Goal: Information Seeking & Learning: Learn about a topic

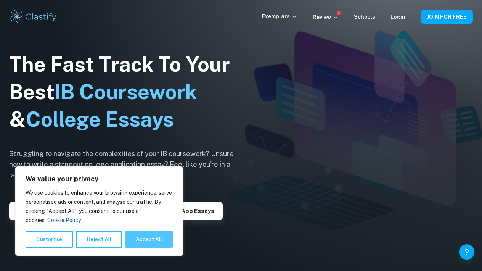
click at [161, 242] on button "Accept All" at bounding box center [149, 239] width 48 height 17
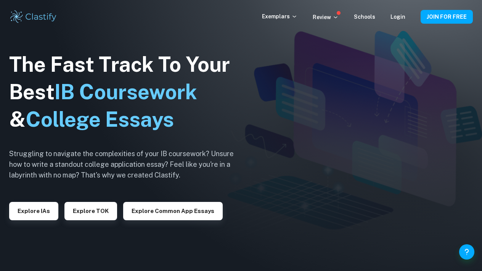
checkbox input "true"
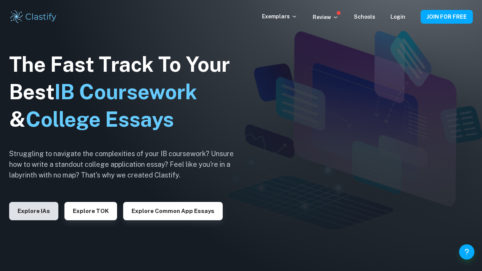
click at [41, 218] on button "Explore IAs" at bounding box center [33, 211] width 49 height 18
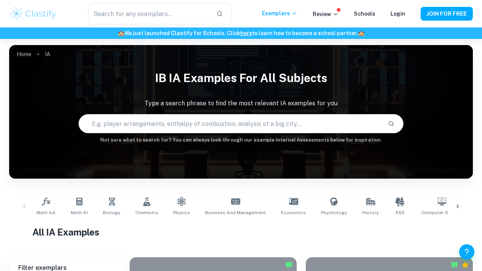
scroll to position [43, 0]
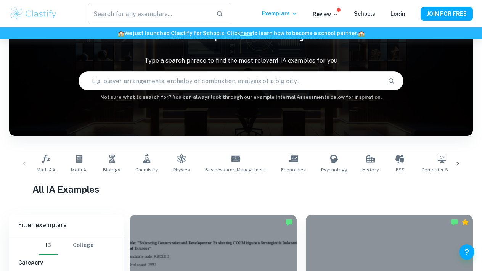
click at [457, 164] on icon at bounding box center [458, 164] width 8 height 8
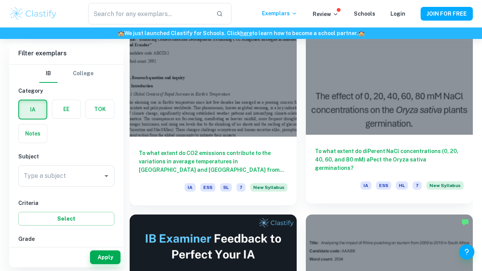
scroll to position [261, 0]
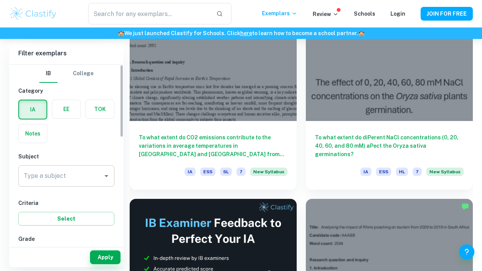
click at [98, 177] on input "Type a subject" at bounding box center [61, 175] width 78 height 14
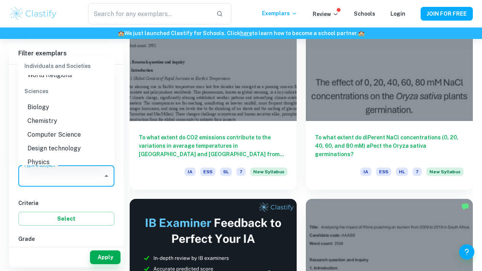
scroll to position [920, 0]
click at [50, 155] on li "Physics" at bounding box center [66, 162] width 96 height 14
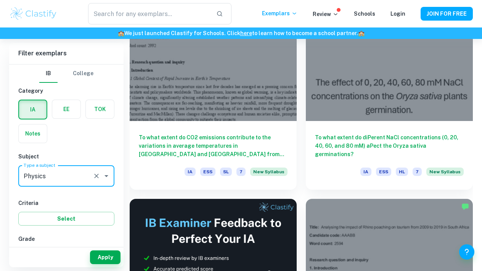
type input "Physics"
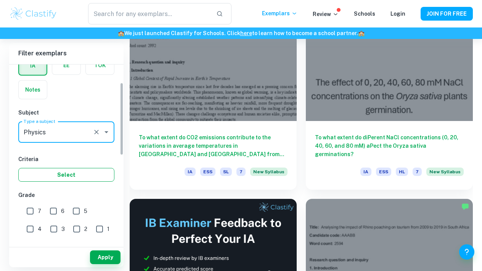
scroll to position [46, 0]
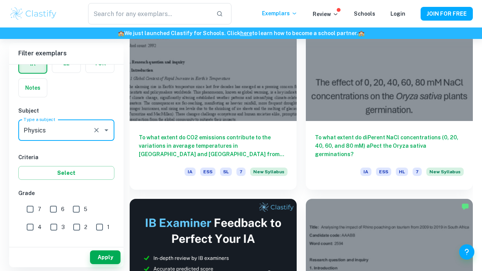
click at [27, 207] on input "7" at bounding box center [29, 208] width 15 height 15
checkbox input "true"
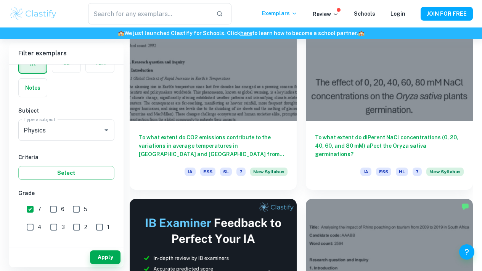
click at [67, 181] on div "IB College Category IA EE TOK Notes Subject Type a subject Physics Type a subje…" at bounding box center [66, 239] width 114 height 441
click at [75, 168] on button "Select" at bounding box center [66, 173] width 96 height 14
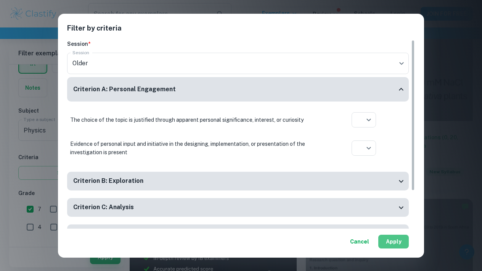
click at [399, 240] on button "Apply" at bounding box center [393, 241] width 30 height 14
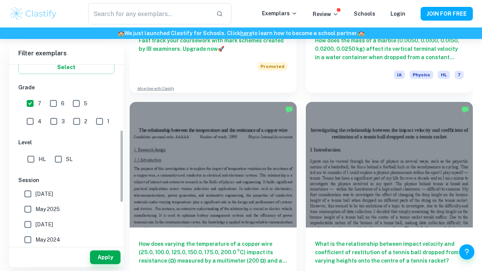
scroll to position [161, 0]
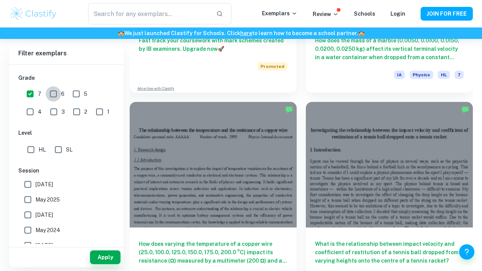
click at [51, 90] on input "6" at bounding box center [53, 93] width 15 height 15
checkbox input "true"
click at [27, 93] on input "7" at bounding box center [29, 93] width 15 height 15
click at [109, 259] on button "Apply" at bounding box center [105, 257] width 30 height 14
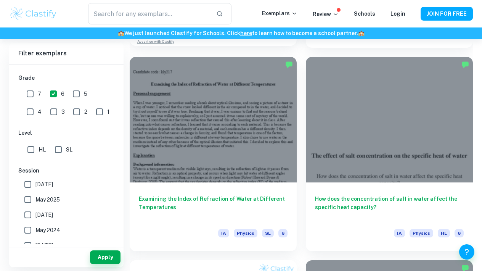
scroll to position [604, 0]
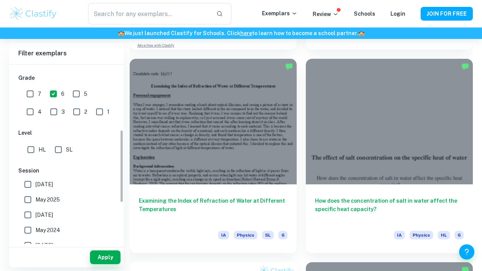
click at [30, 96] on input "7" at bounding box center [29, 93] width 15 height 15
checkbox input "true"
click at [55, 98] on input "6" at bounding box center [53, 93] width 15 height 15
checkbox input "false"
click at [105, 252] on button "Apply" at bounding box center [105, 257] width 30 height 14
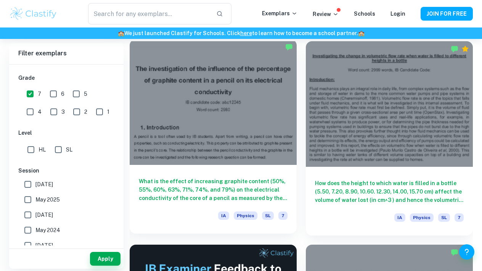
scroll to position [216, 0]
click at [268, 135] on div at bounding box center [213, 101] width 167 height 125
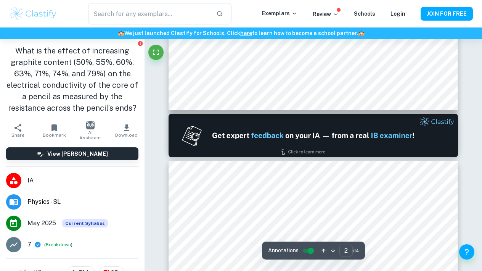
type input "1"
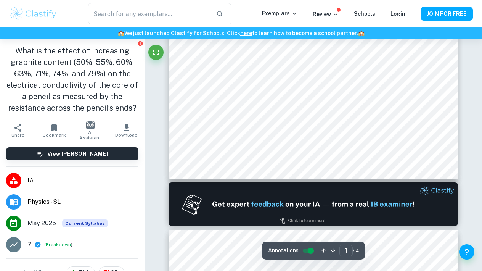
scroll to position [278, 0]
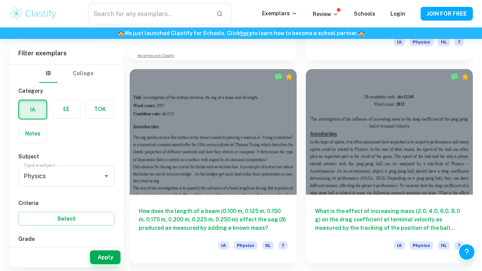
scroll to position [587, 0]
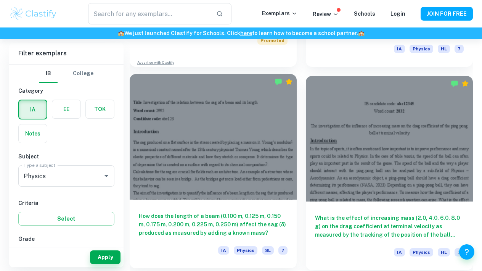
click at [260, 169] on div at bounding box center [213, 136] width 167 height 125
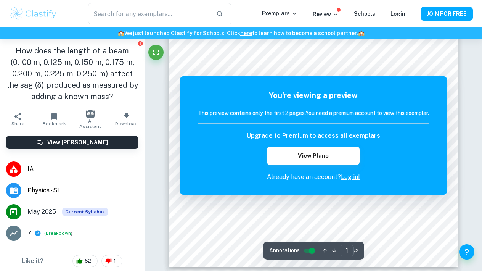
scroll to position [157, 0]
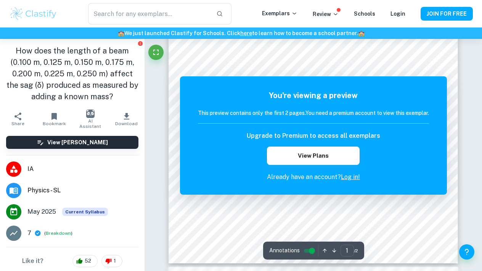
click at [347, 176] on link "Log in!" at bounding box center [350, 176] width 19 height 7
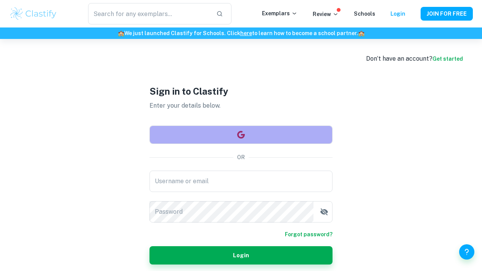
click at [271, 141] on button "button" at bounding box center [240, 134] width 183 height 18
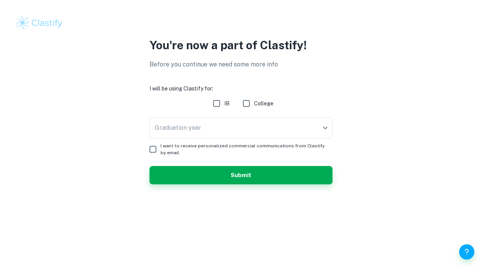
click at [215, 104] on input "IB" at bounding box center [216, 103] width 15 height 15
checkbox input "true"
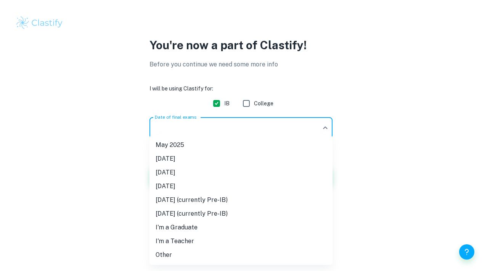
click at [210, 131] on body "We value your privacy We use cookies to enhance your browsing experience, serve…" at bounding box center [241, 135] width 482 height 271
click at [216, 154] on li "[DATE]" at bounding box center [240, 159] width 183 height 14
type input "N25"
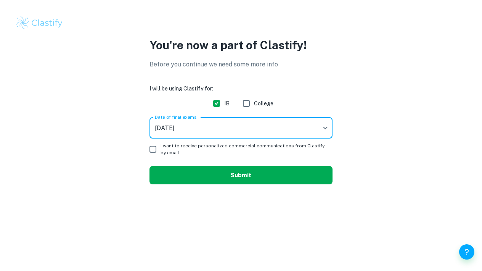
click at [217, 175] on button "Submit" at bounding box center [240, 175] width 183 height 18
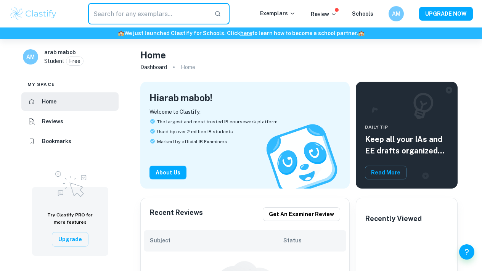
click at [146, 12] on input "text" at bounding box center [148, 13] width 120 height 21
click at [284, 14] on p "Exemplars" at bounding box center [277, 13] width 35 height 8
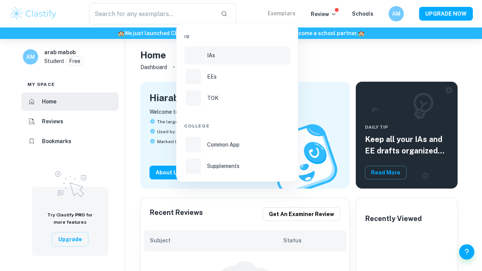
click at [237, 63] on li "IAs" at bounding box center [237, 55] width 106 height 18
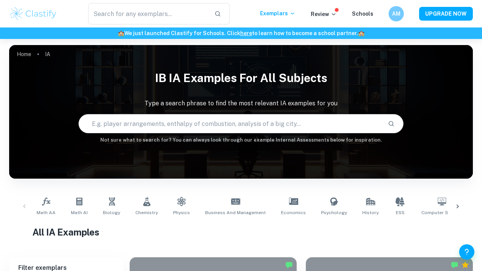
scroll to position [62, 0]
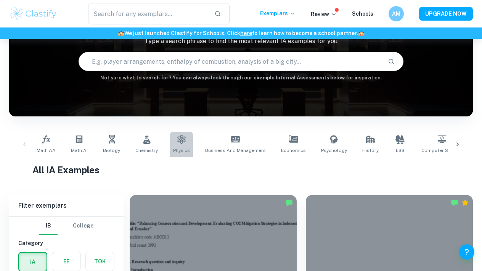
click at [180, 146] on link "Physics" at bounding box center [181, 143] width 23 height 25
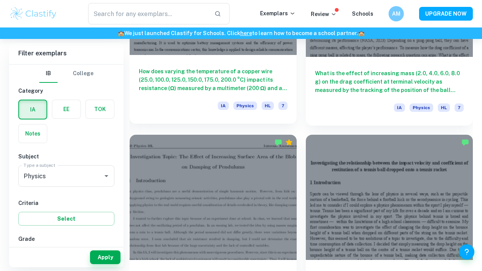
scroll to position [1139, 0]
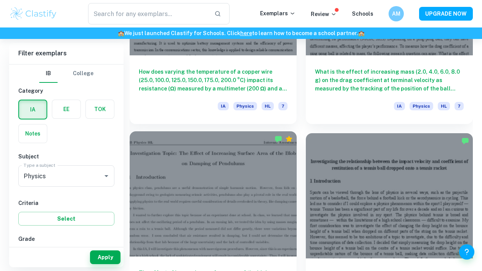
click at [188, 193] on div at bounding box center [213, 193] width 167 height 125
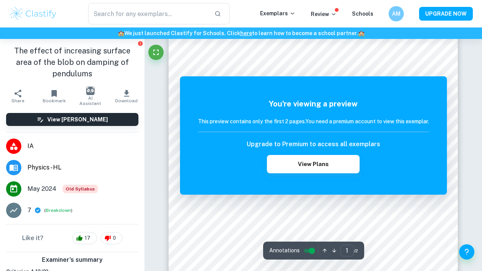
scroll to position [275, 0]
click at [321, 79] on div "You're viewing a preview This preview contains only the first 2 pages. You need…" at bounding box center [313, 135] width 267 height 118
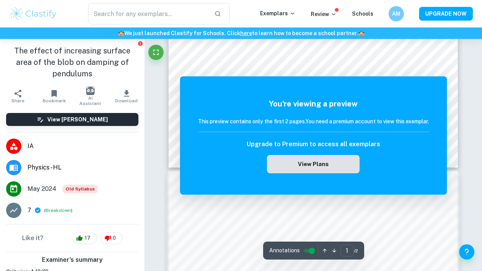
click at [319, 156] on button "View Plans" at bounding box center [313, 164] width 92 height 18
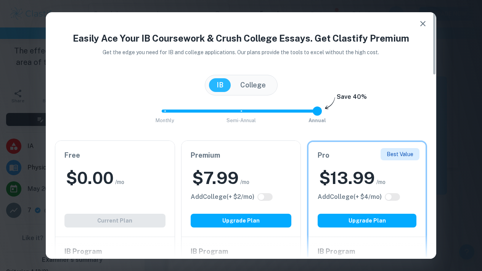
click at [115, 237] on div at bounding box center [241, 246] width 390 height 24
click at [418, 24] on icon "button" at bounding box center [422, 23] width 9 height 9
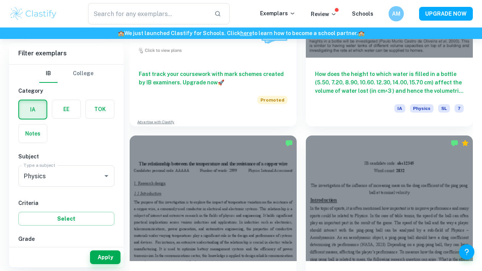
scroll to position [934, 0]
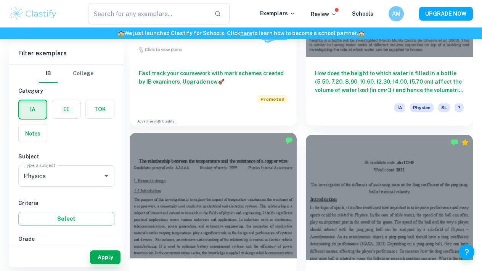
click at [198, 166] on div at bounding box center [213, 195] width 167 height 125
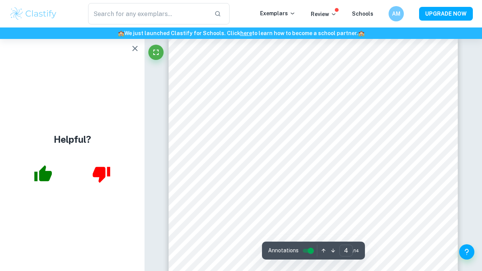
scroll to position [1345, 0]
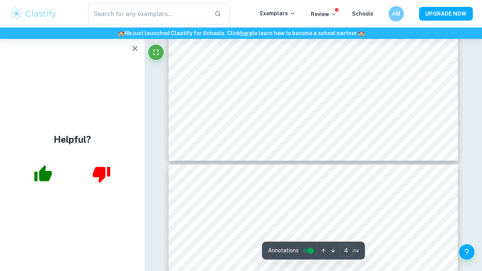
type input "3"
